Goal: Information Seeking & Learning: Learn about a topic

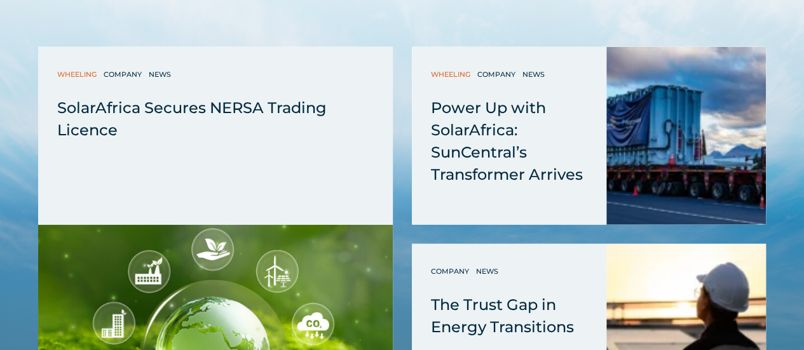
scroll to position [3898, 0]
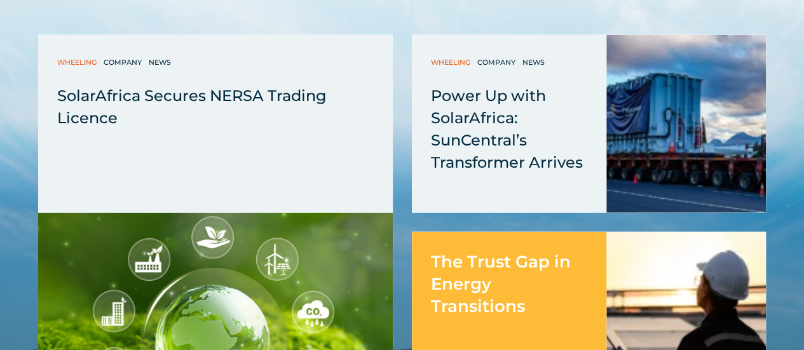
click at [497, 232] on div "The Trust Gap in Energy Transitions" at bounding box center [509, 275] width 195 height 86
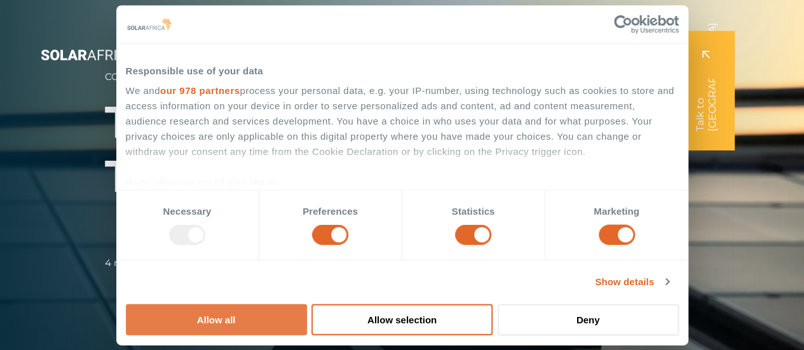
click at [307, 304] on button "Allow all" at bounding box center [216, 319] width 181 height 31
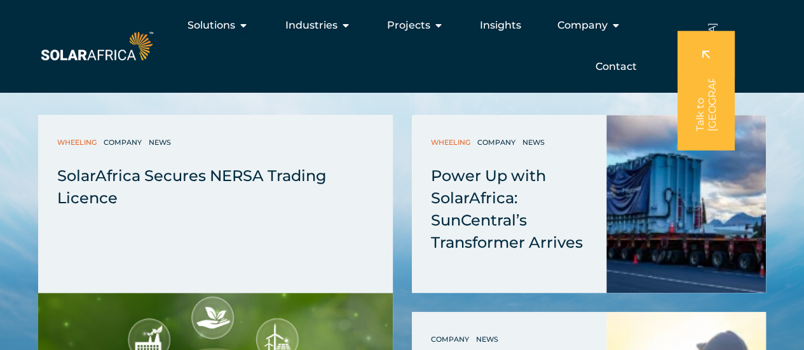
scroll to position [2687, 0]
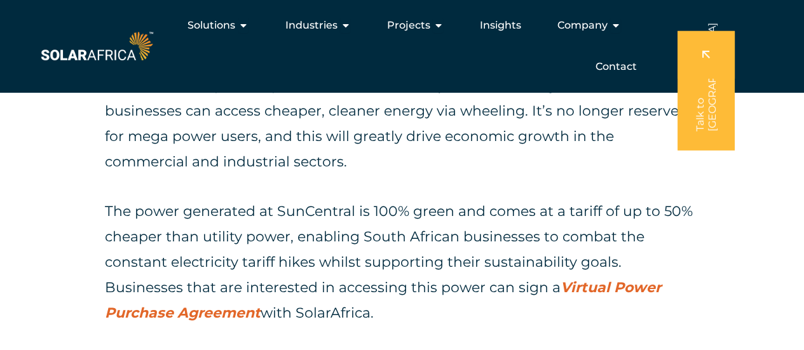
scroll to position [2827, 0]
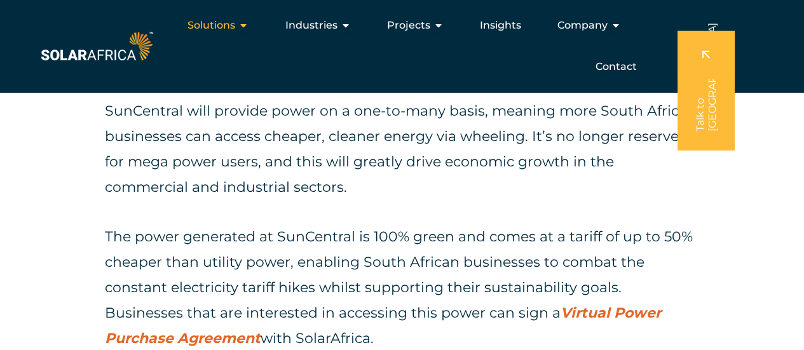
click at [245, 24] on icon "Menu" at bounding box center [243, 25] width 10 height 10
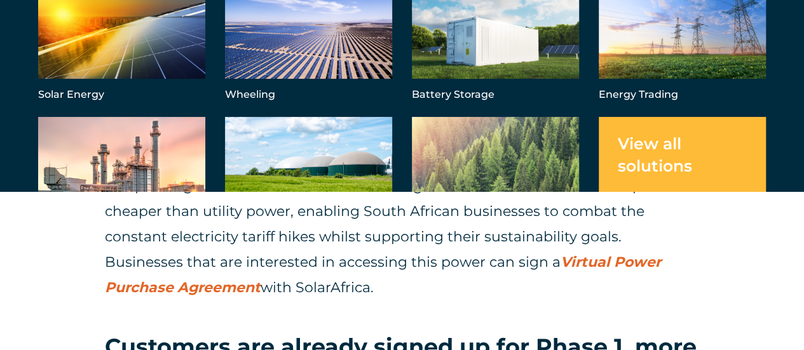
scroll to position [0, 0]
